Goal: Information Seeking & Learning: Learn about a topic

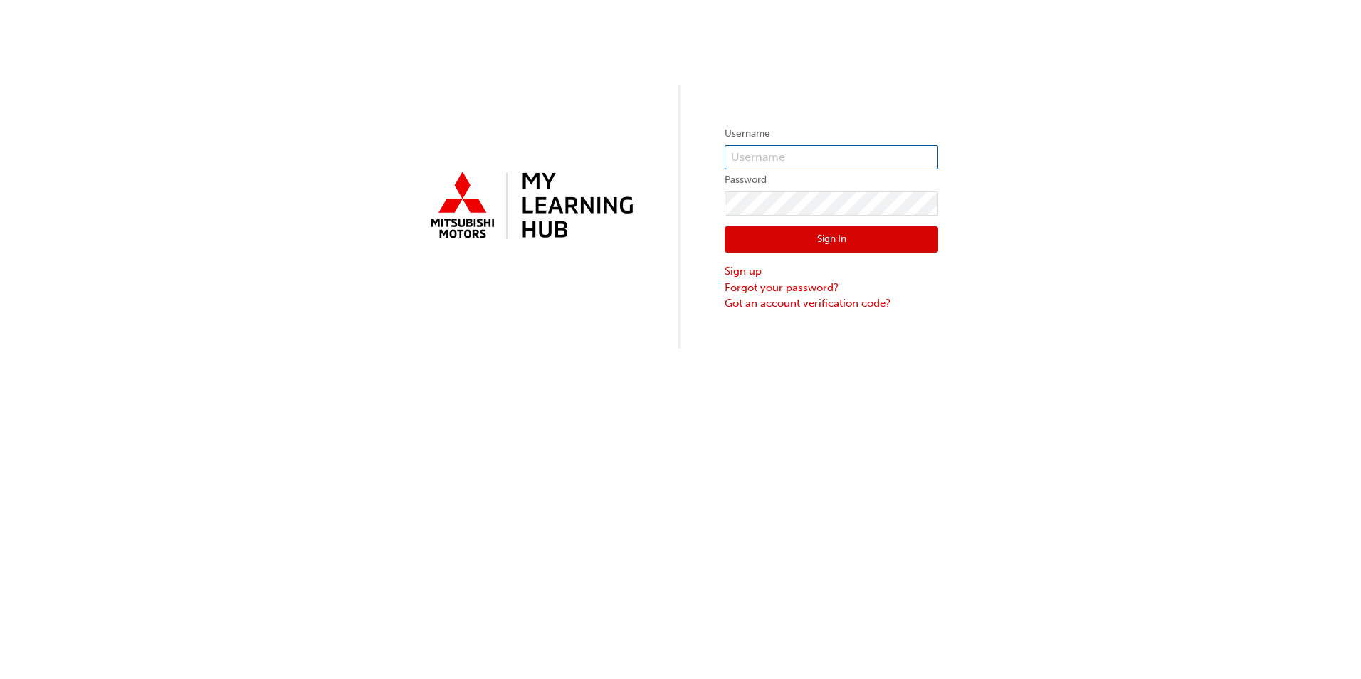
type input "0005973055"
click at [840, 241] on button "Sign In" at bounding box center [830, 239] width 213 height 27
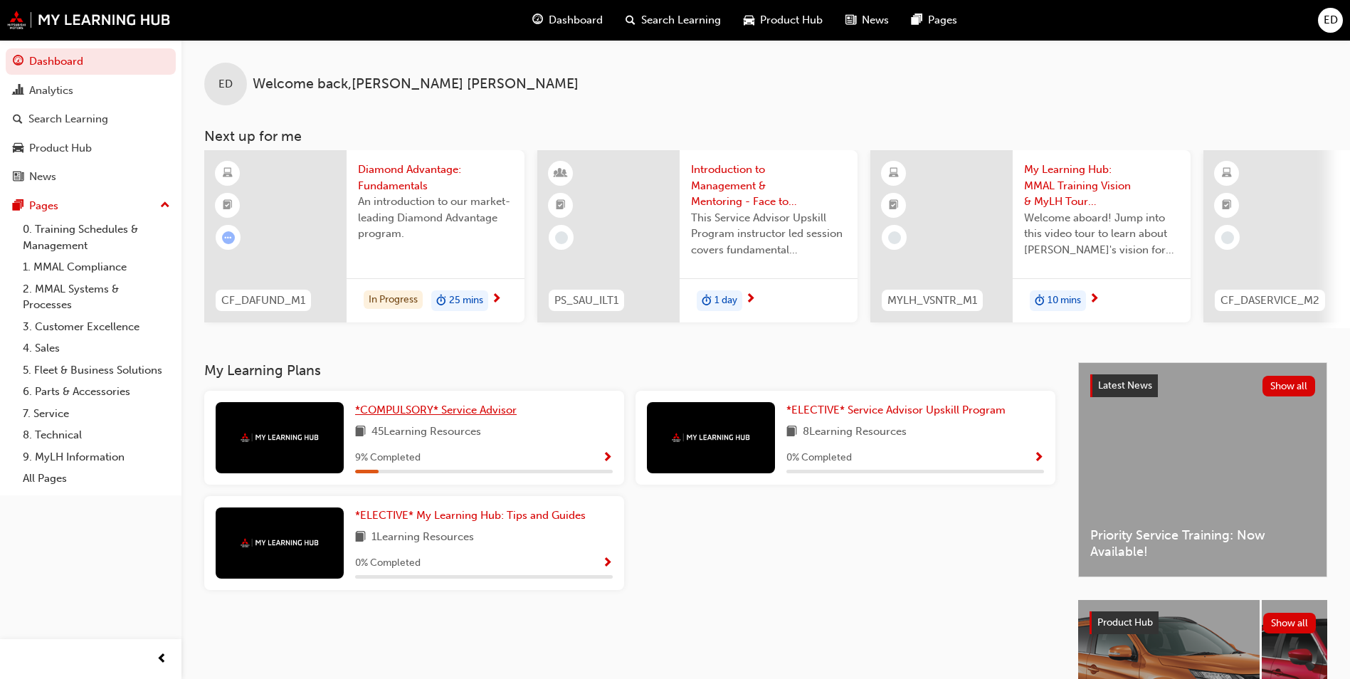
click at [399, 413] on span "*COMPULSORY* Service Advisor" at bounding box center [436, 409] width 162 height 13
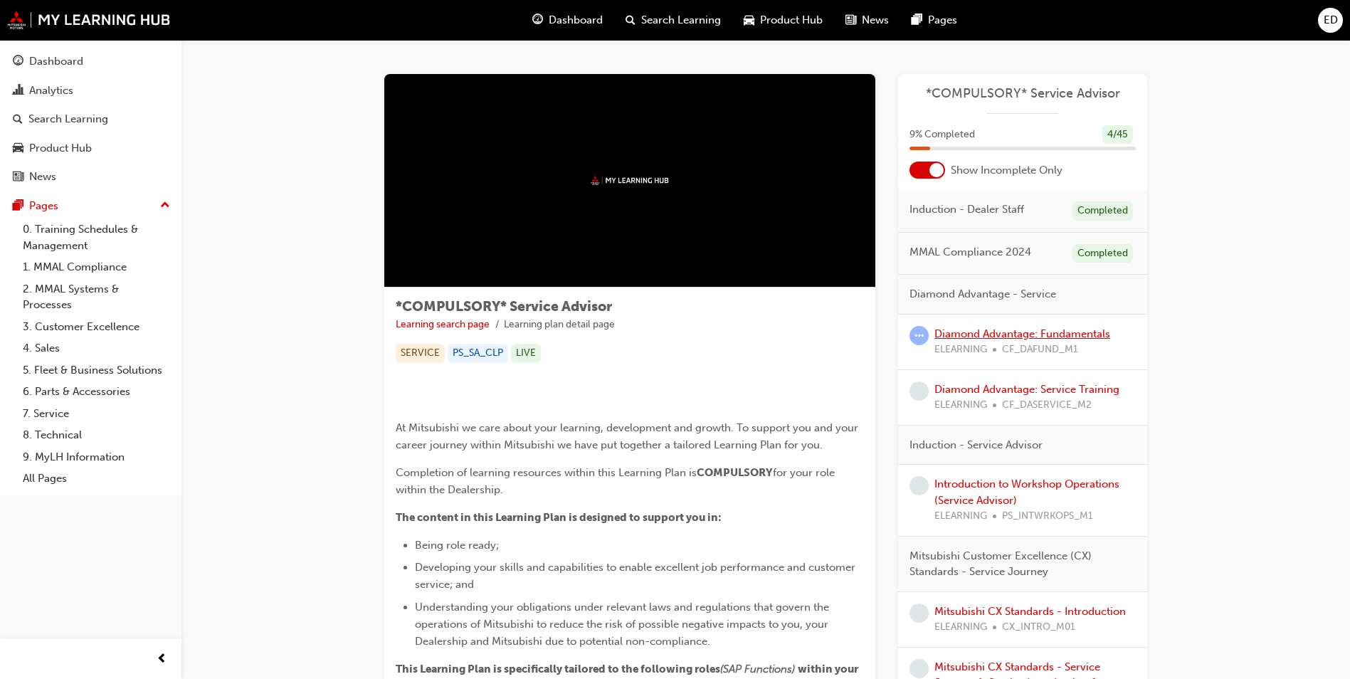
click at [1010, 336] on link "Diamond Advantage: Fundamentals" at bounding box center [1022, 333] width 176 height 13
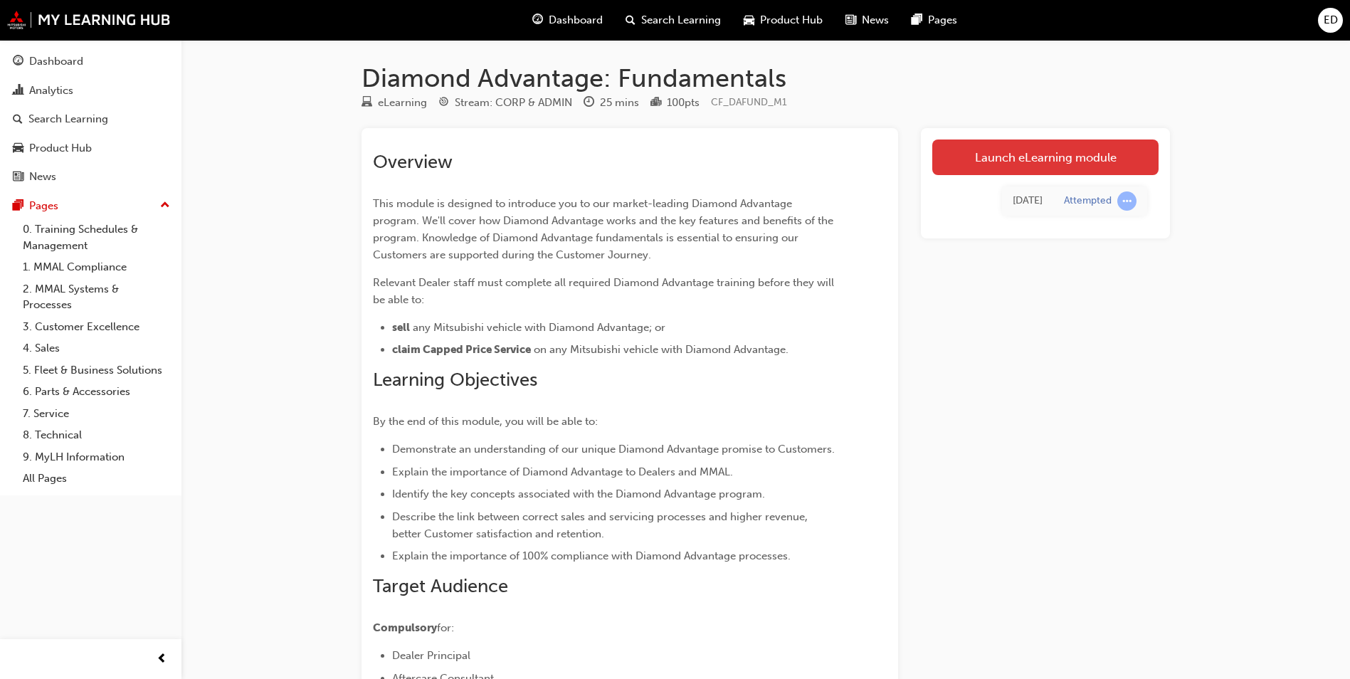
click at [1019, 167] on link "Launch eLearning module" at bounding box center [1045, 157] width 226 height 36
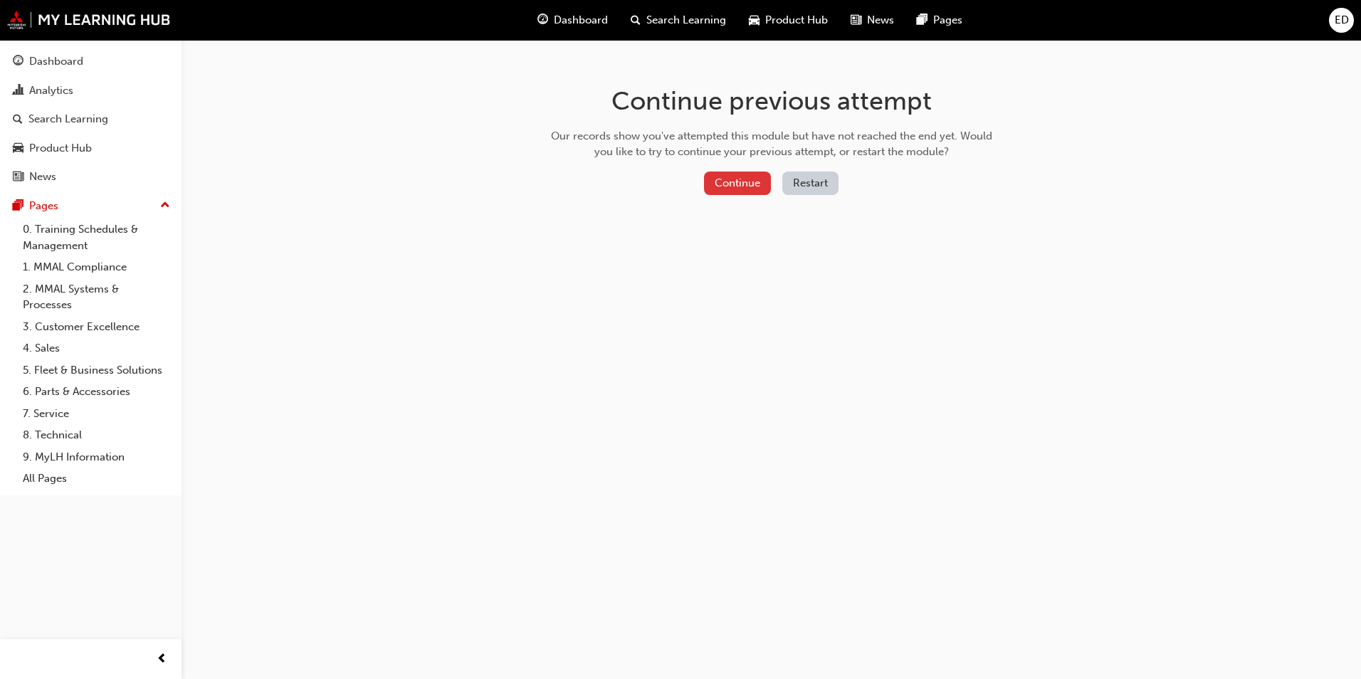
click at [751, 180] on button "Continue" at bounding box center [737, 182] width 67 height 23
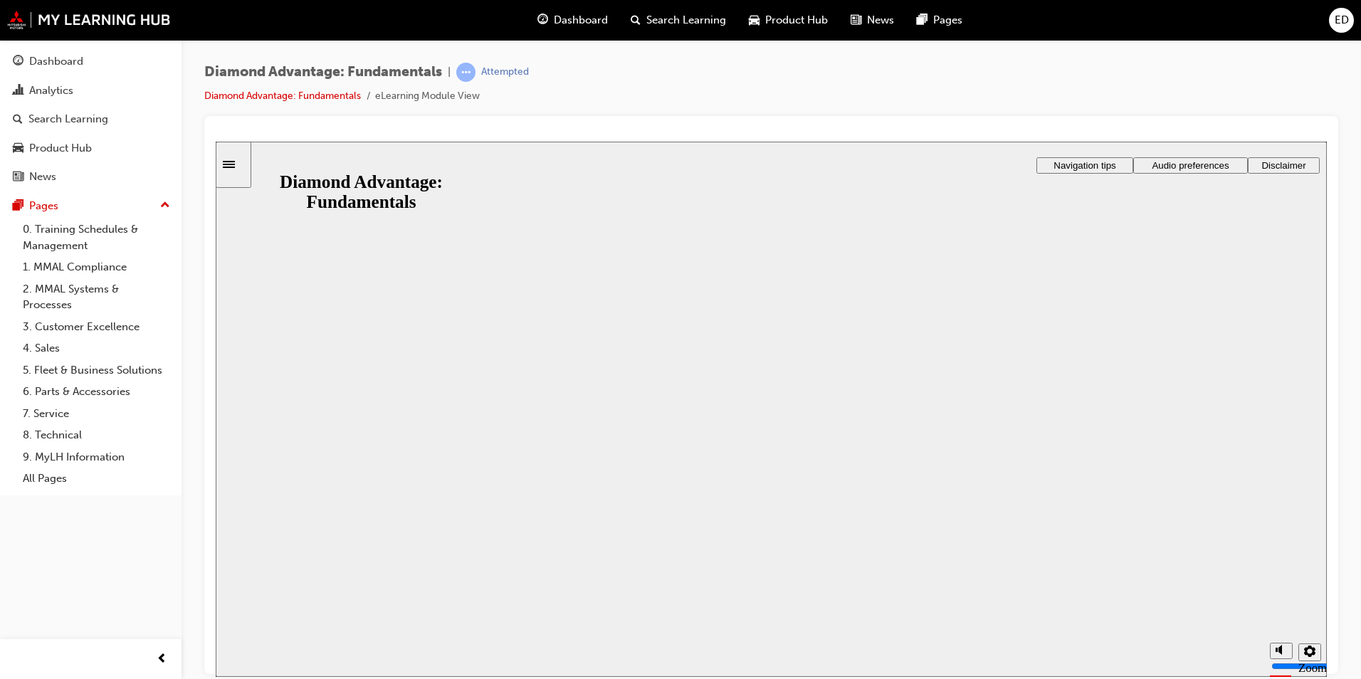
click at [272, 658] on button "Resume" at bounding box center [244, 672] width 56 height 19
